Goal: Navigation & Orientation: Understand site structure

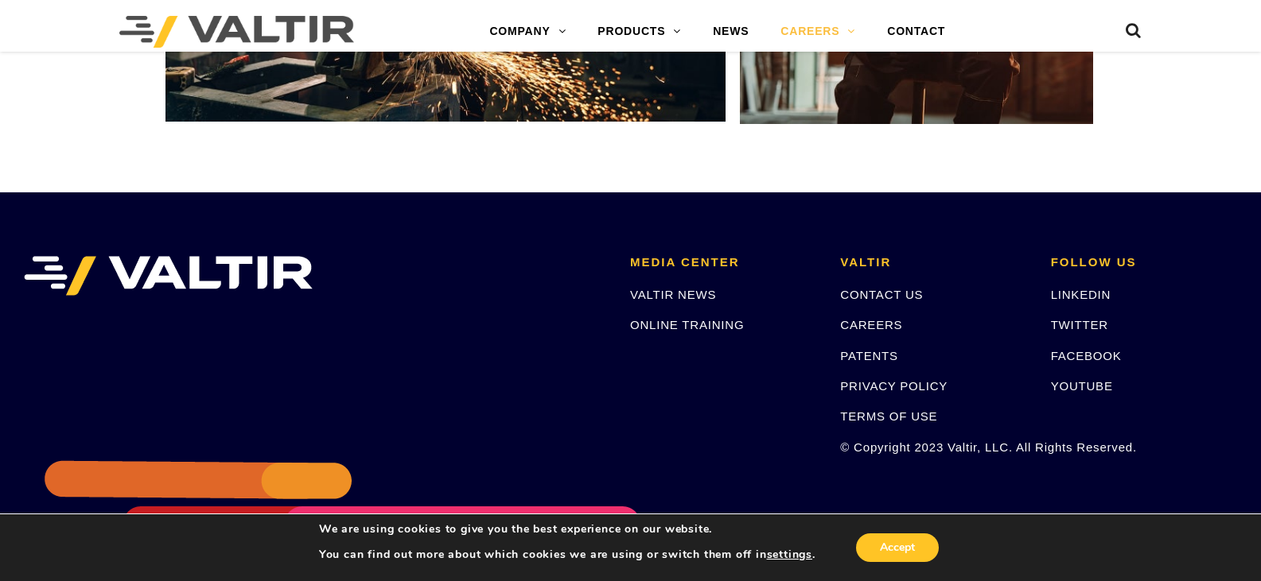
scroll to position [3023, 0]
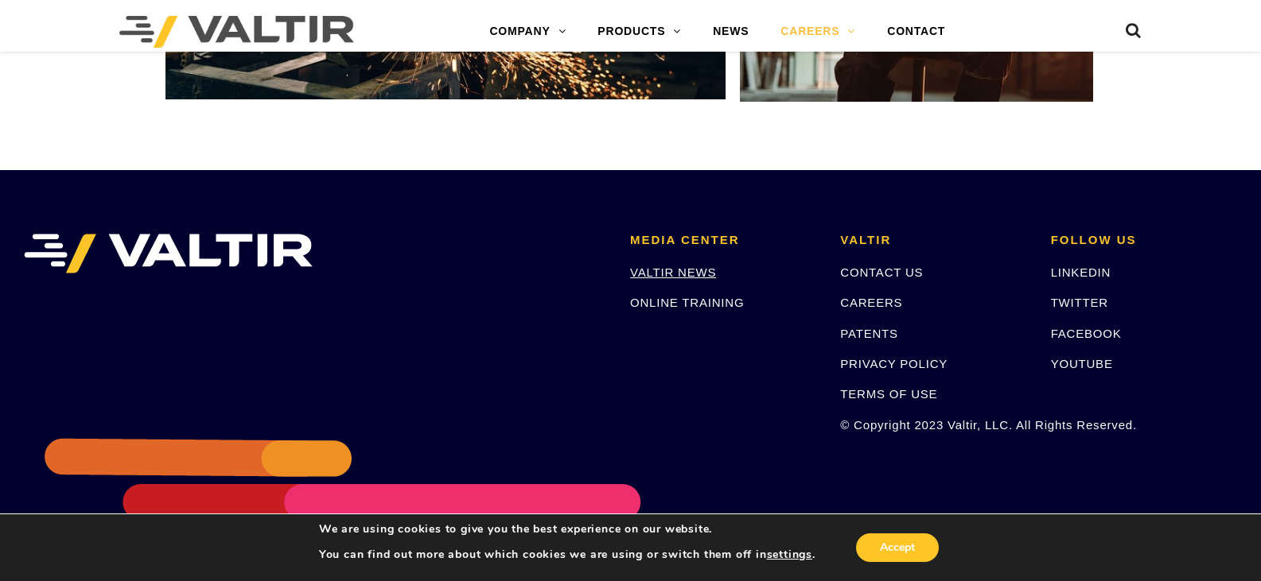
click at [672, 273] on link "VALTIR NEWS" at bounding box center [673, 273] width 86 height 14
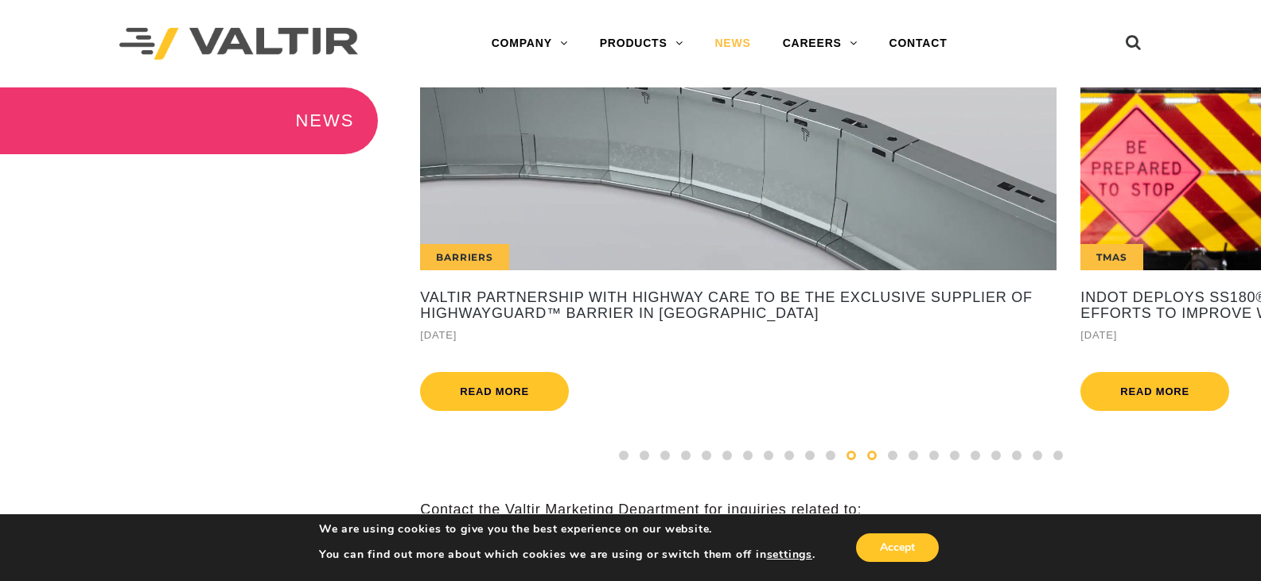
click at [881, 465] on div at bounding box center [871, 455] width 21 height 17
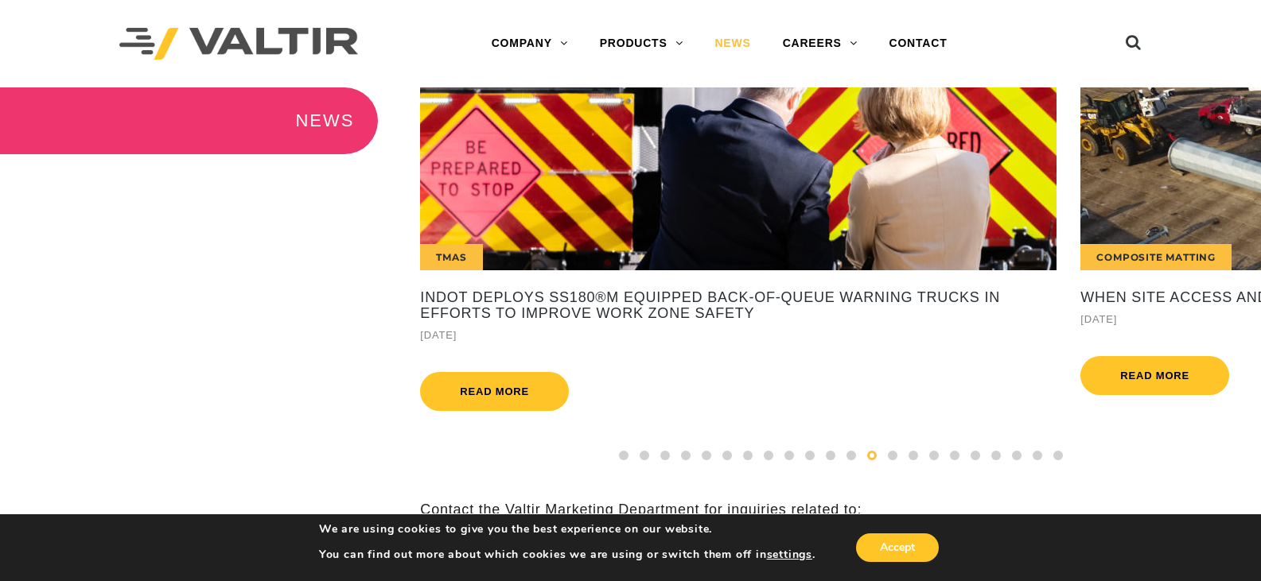
click at [881, 465] on div at bounding box center [871, 455] width 21 height 17
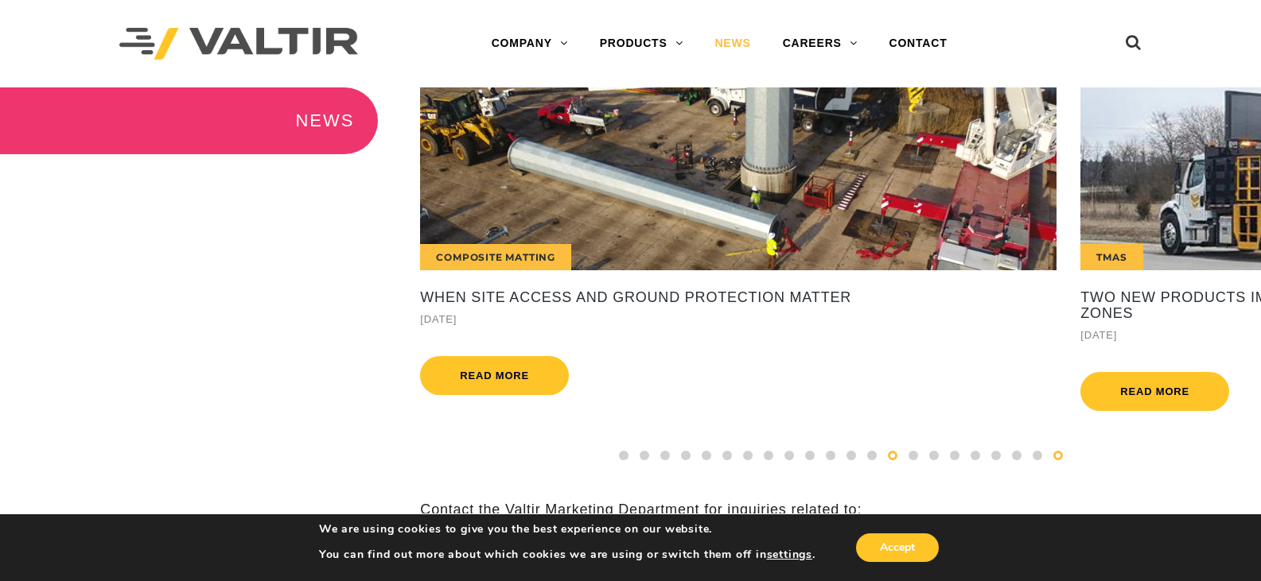
click at [1060, 461] on span at bounding box center [1058, 456] width 10 height 10
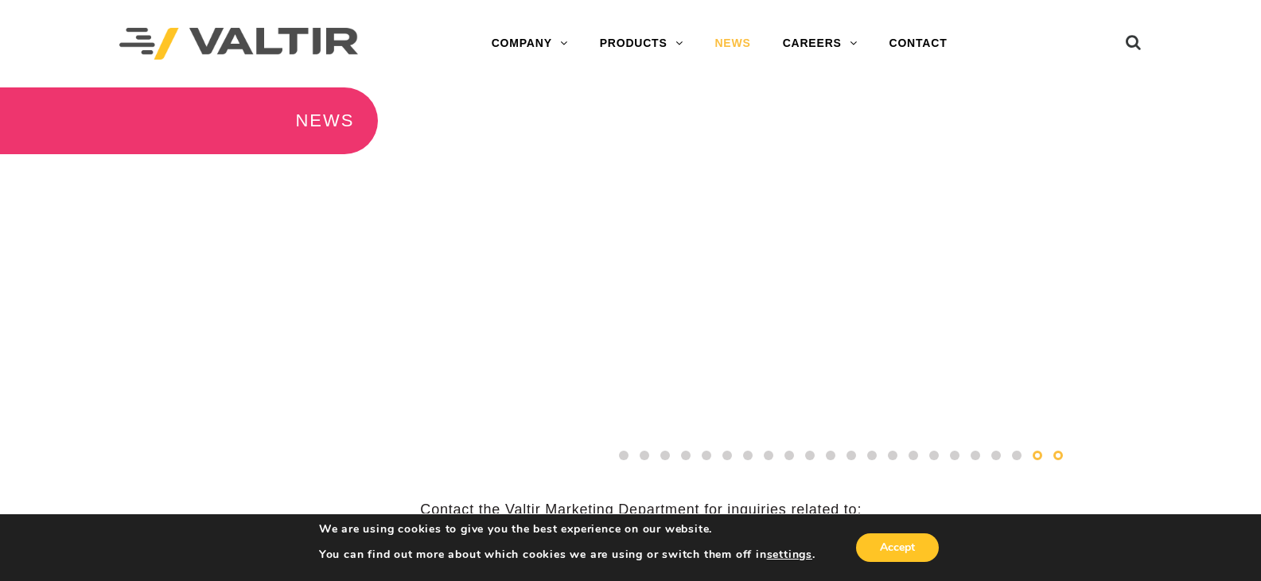
click at [1038, 461] on span at bounding box center [1037, 456] width 10 height 10
click at [1017, 461] on span at bounding box center [1017, 456] width 10 height 10
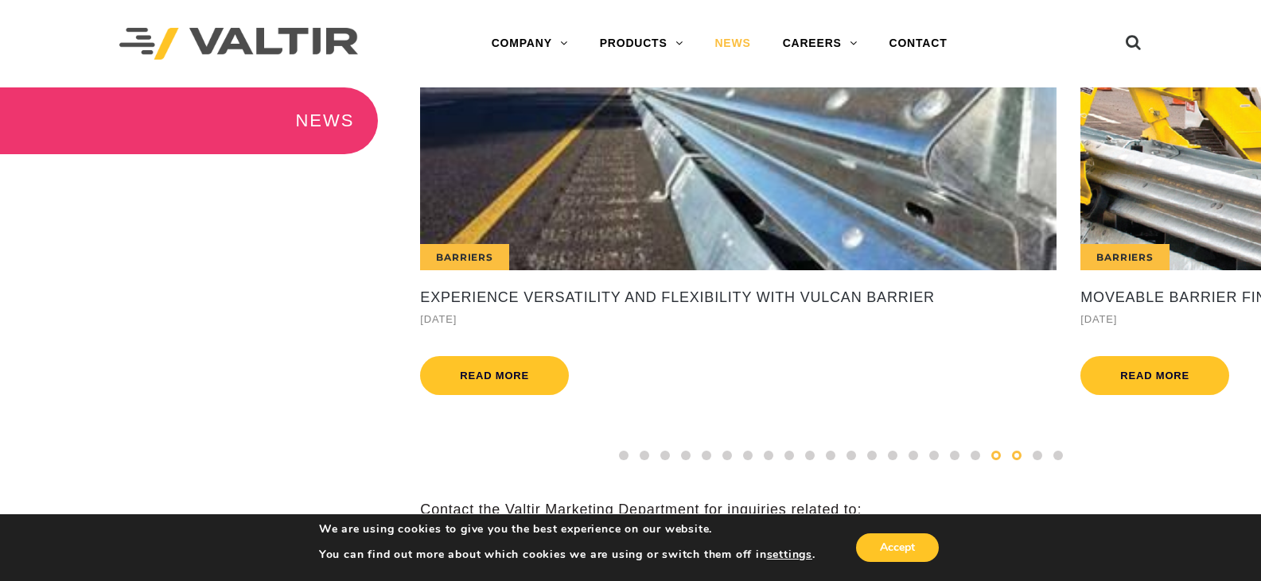
click at [992, 461] on span at bounding box center [996, 456] width 10 height 10
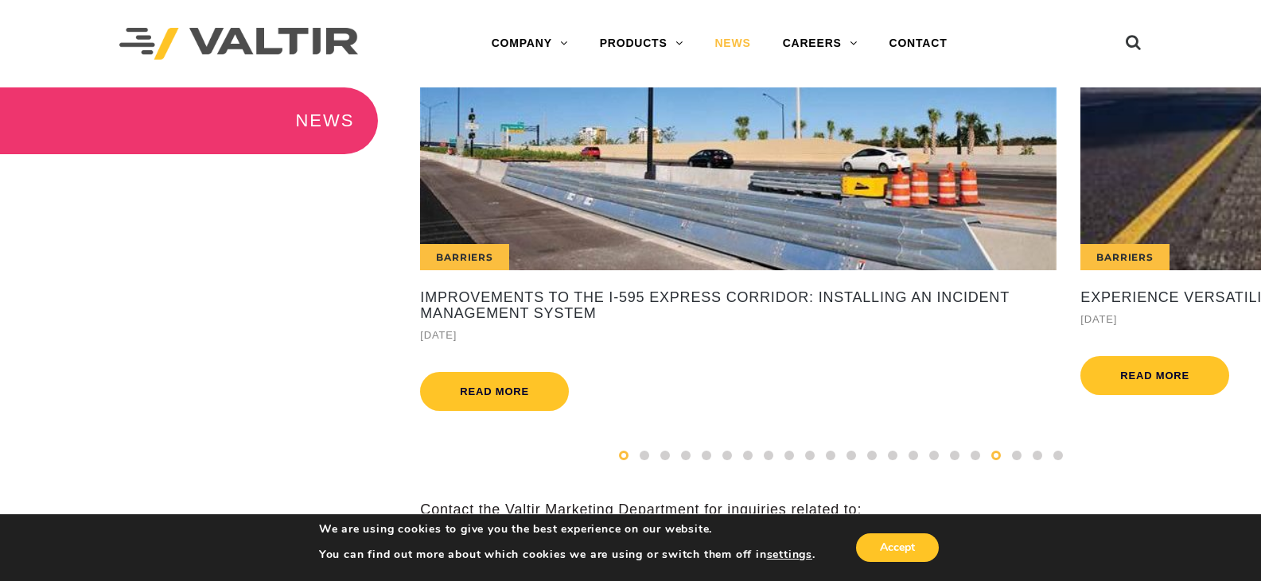
click at [627, 461] on span at bounding box center [624, 456] width 10 height 10
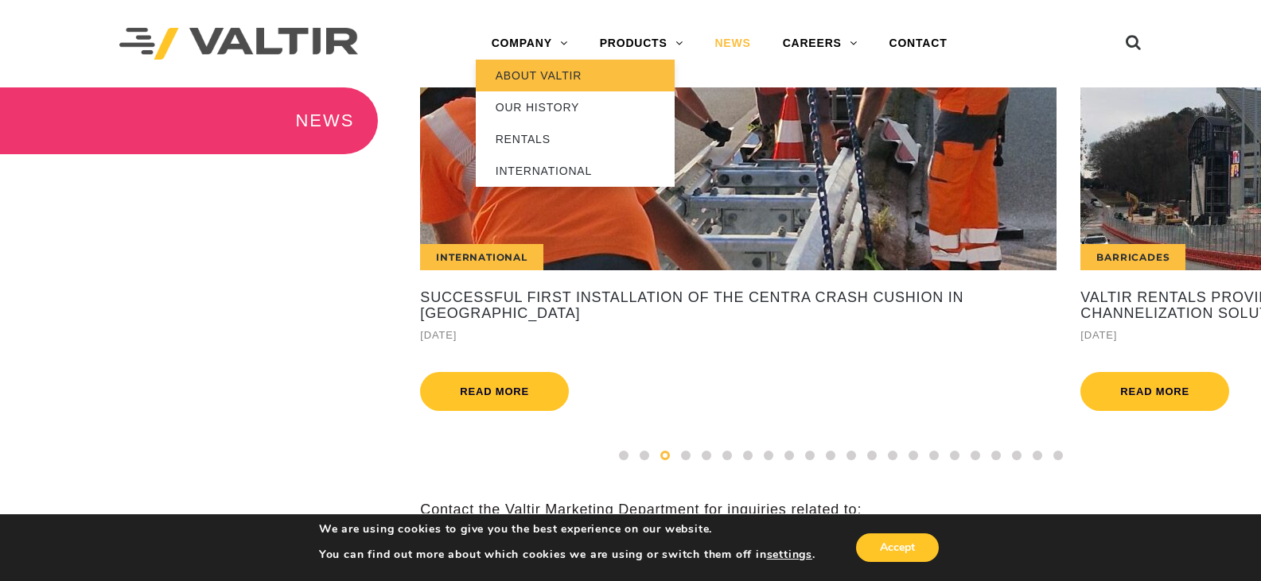
click at [528, 72] on link "ABOUT VALTIR" at bounding box center [575, 76] width 199 height 32
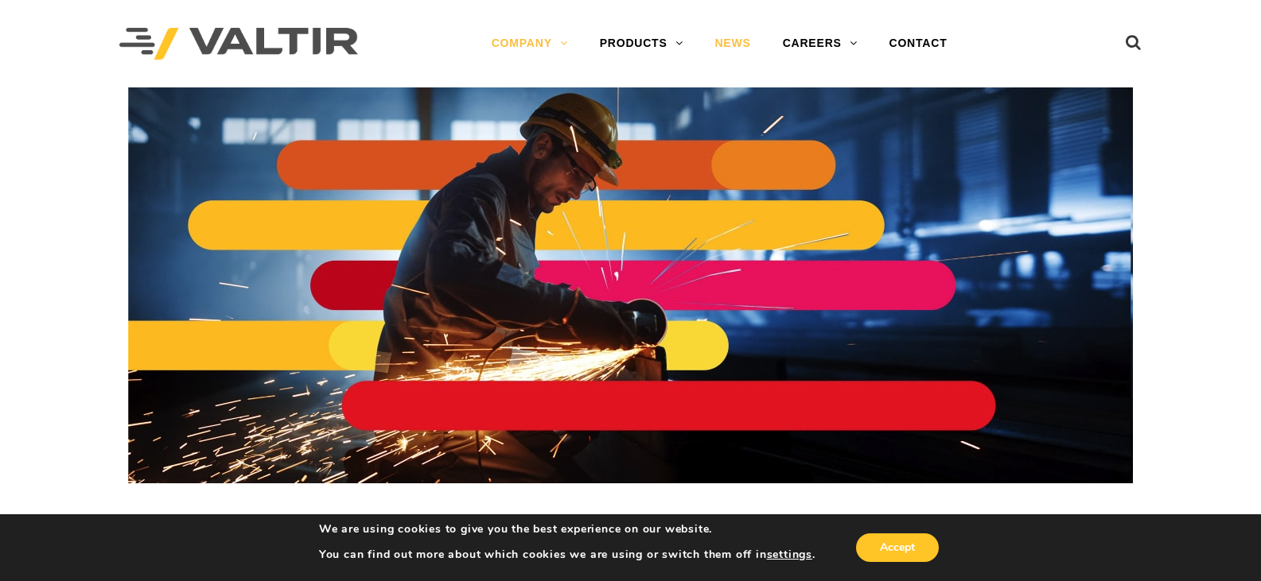
click at [736, 44] on link "NEWS" at bounding box center [732, 44] width 68 height 32
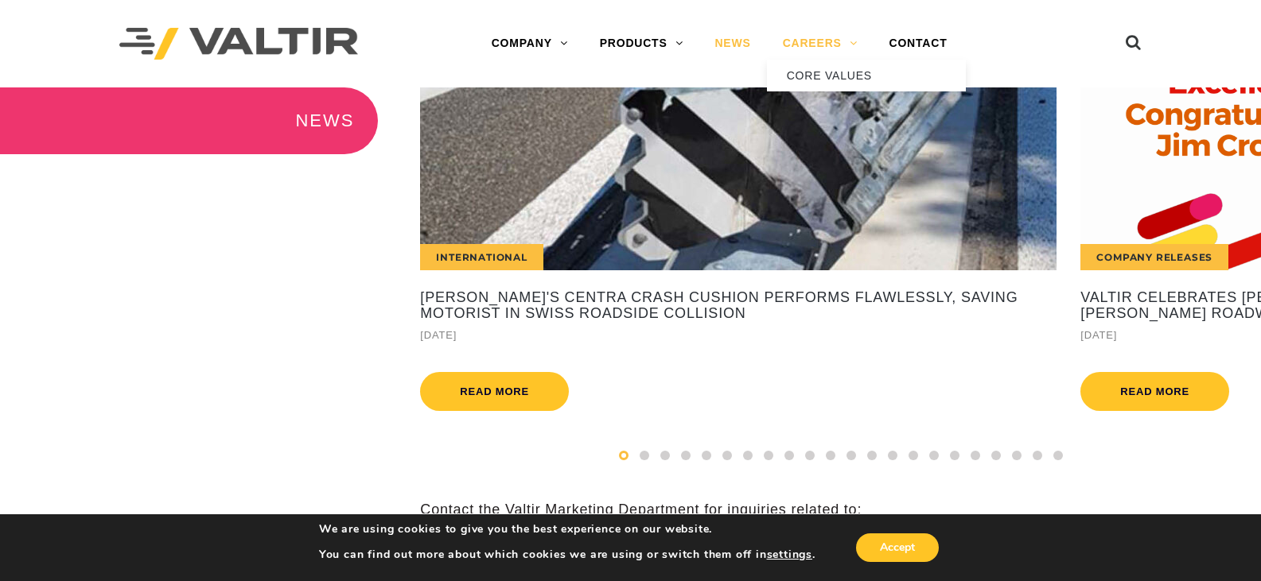
click at [820, 33] on link "CAREERS" at bounding box center [820, 44] width 107 height 32
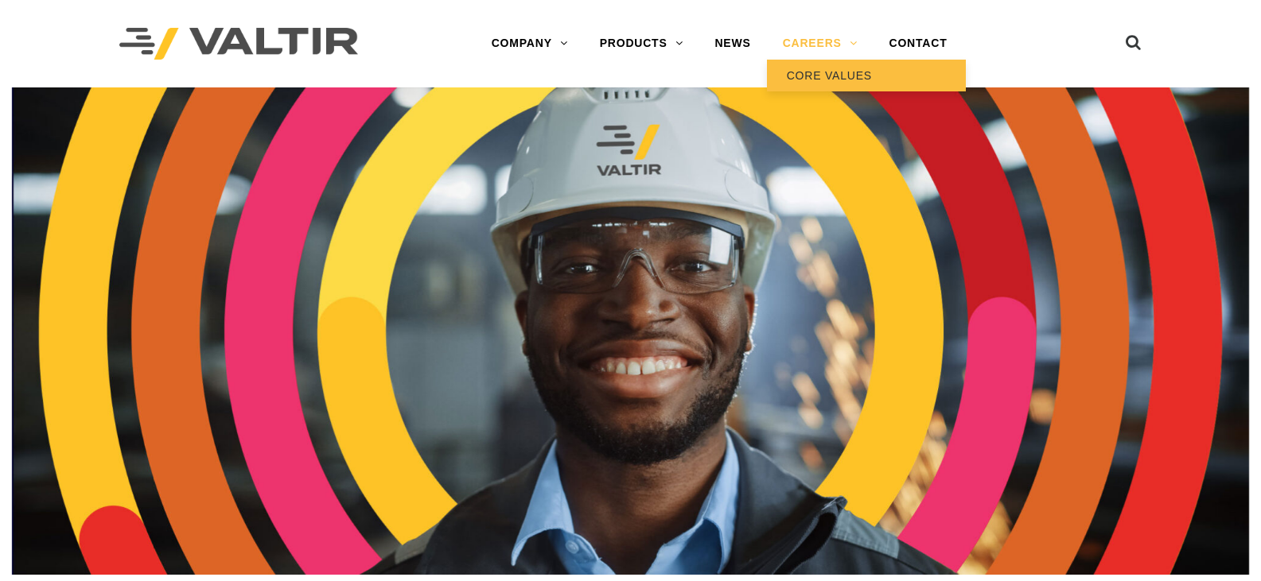
click at [822, 82] on link "CORE VALUES" at bounding box center [866, 76] width 199 height 32
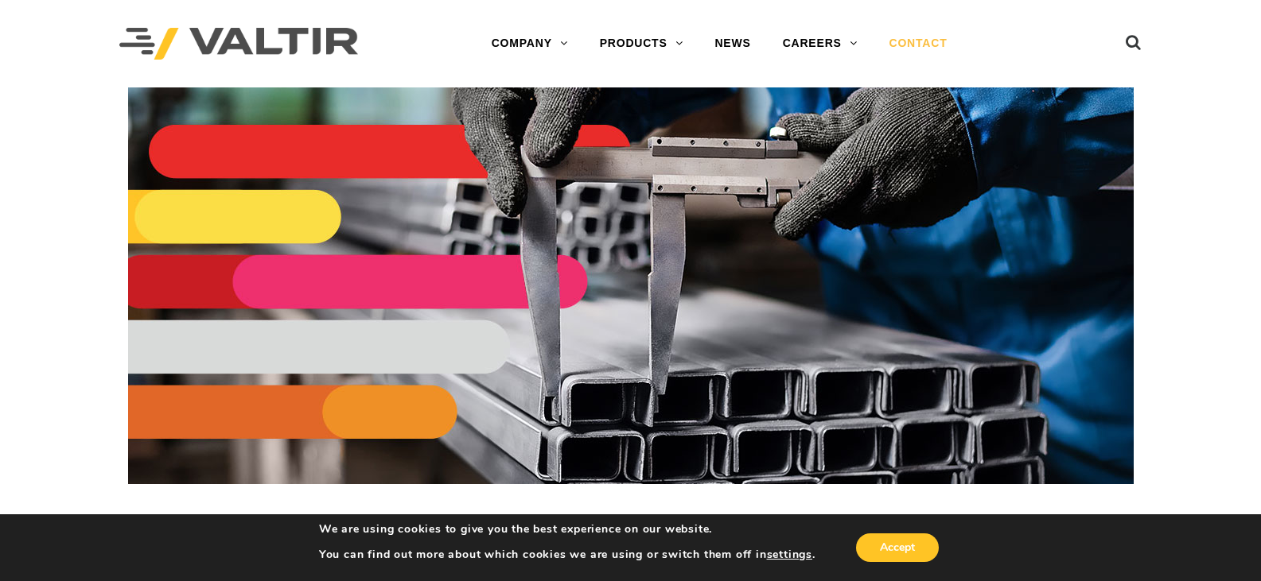
click at [900, 35] on link "CONTACT" at bounding box center [918, 44] width 90 height 32
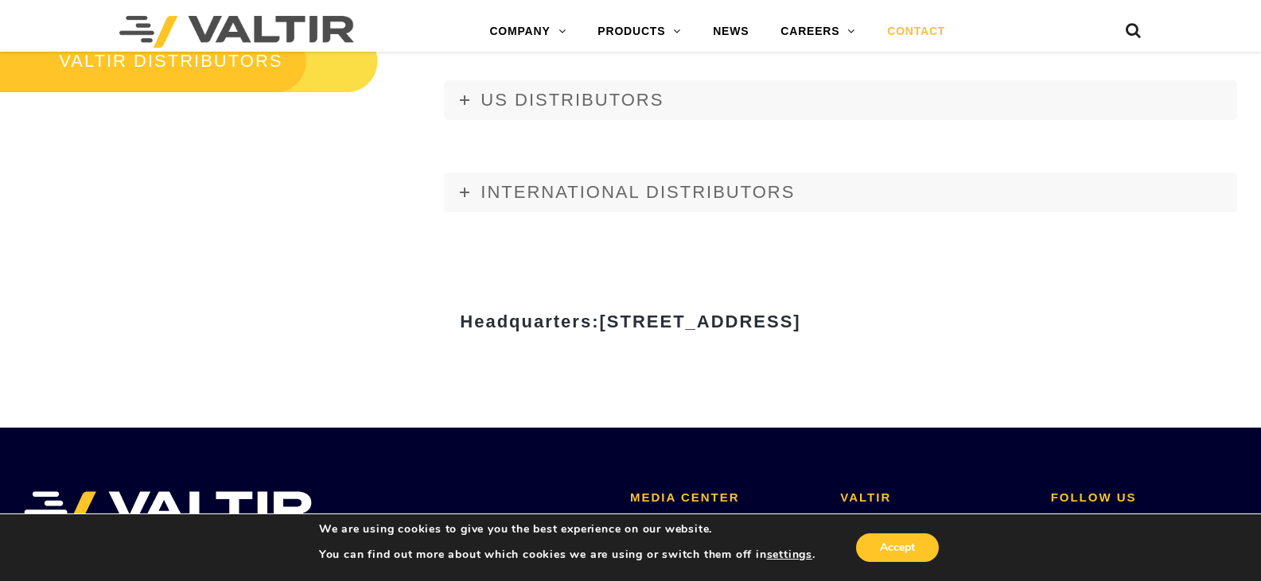
scroll to position [1909, 0]
